Goal: Ask a question

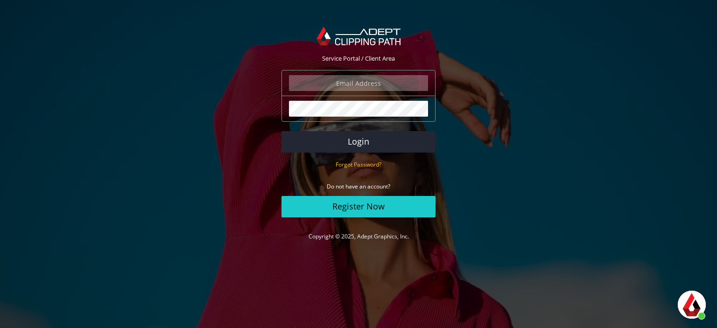
scroll to position [1971, 0]
type input "daniel@terem.com"
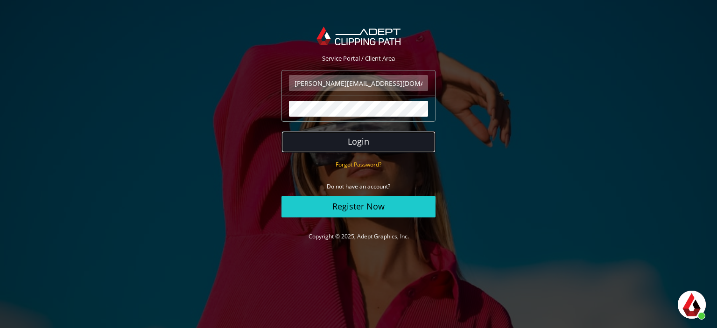
click at [328, 142] on button "Login" at bounding box center [358, 141] width 154 height 21
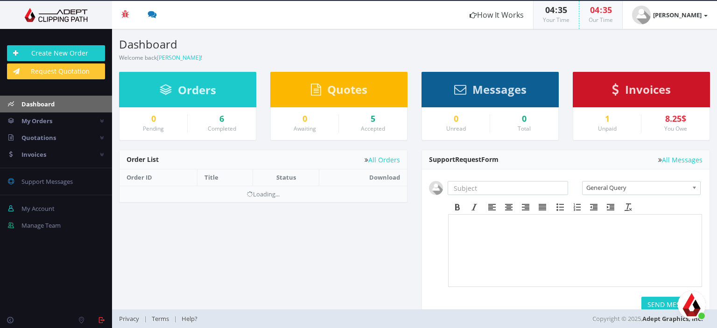
scroll to position [1971, 0]
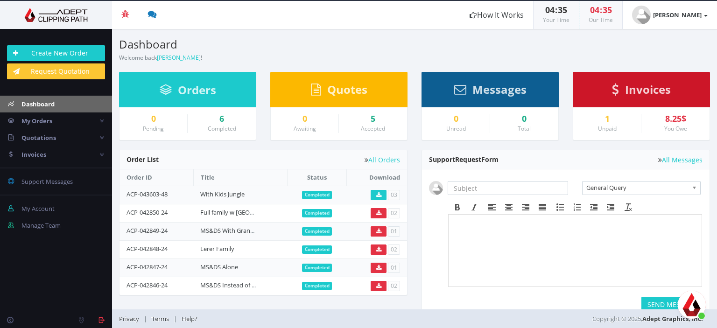
click at [688, 309] on span "פתח צ'אט" at bounding box center [691, 305] width 28 height 28
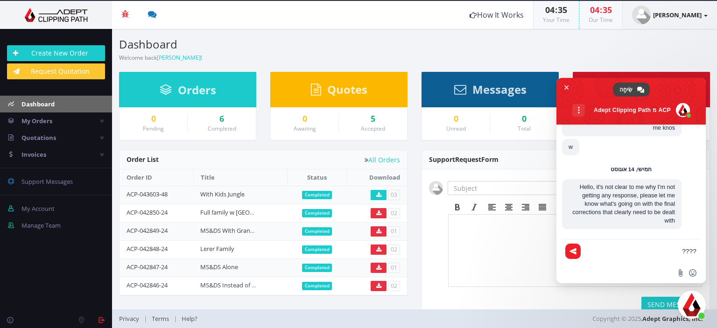
type textarea "?????"
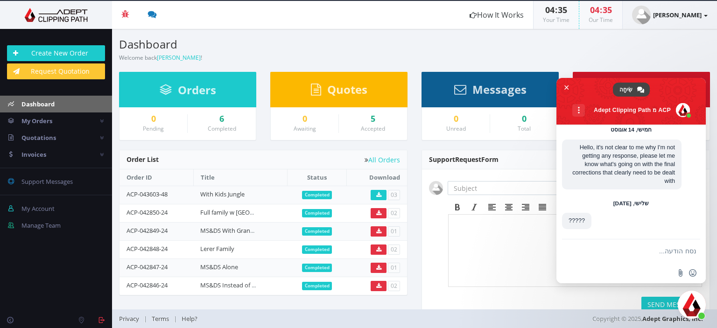
scroll to position [2011, 0]
